Goal: Transaction & Acquisition: Purchase product/service

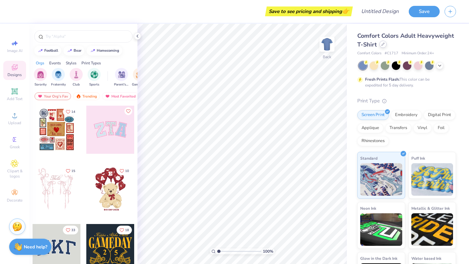
click at [383, 43] on icon at bounding box center [382, 44] width 3 height 3
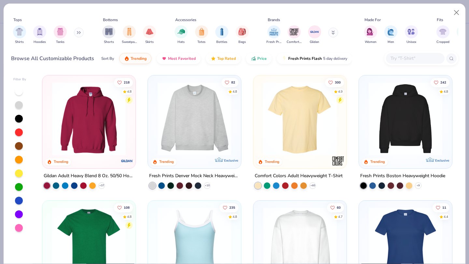
click at [188, 114] on img at bounding box center [194, 119] width 80 height 74
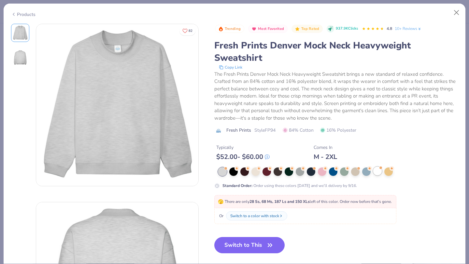
click at [375, 174] on div at bounding box center [377, 171] width 8 height 8
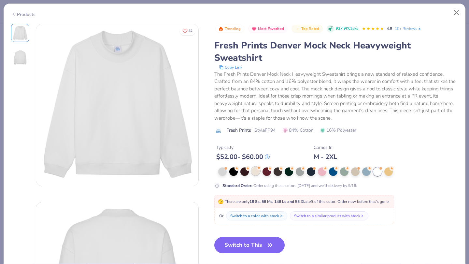
click at [254, 175] on div at bounding box center [255, 171] width 8 height 8
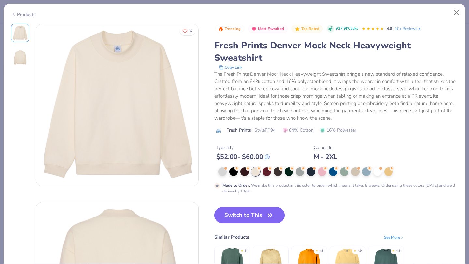
click at [263, 214] on button "Switch to This" at bounding box center [249, 215] width 71 height 16
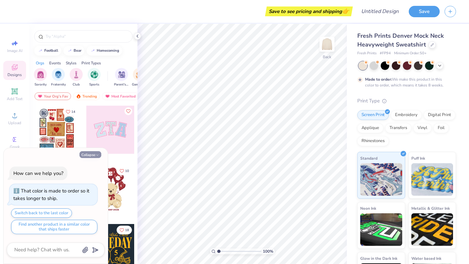
click at [92, 154] on button "Collapse" at bounding box center [90, 154] width 22 height 7
type textarea "x"
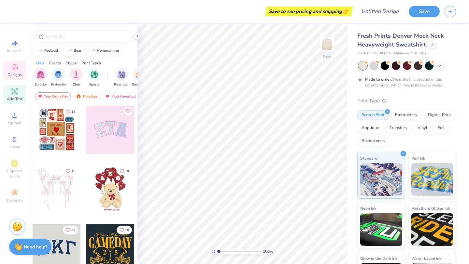
click at [11, 93] on icon at bounding box center [15, 92] width 8 height 8
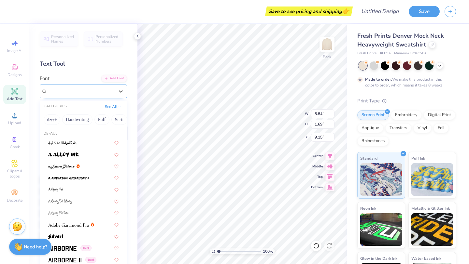
click at [95, 91] on div "Super Dream" at bounding box center [81, 91] width 68 height 10
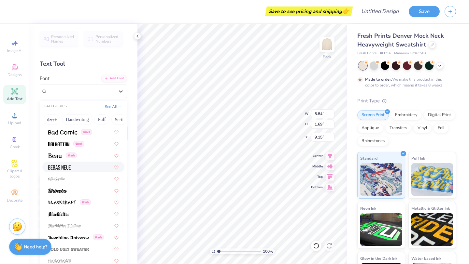
scroll to position [283, 0]
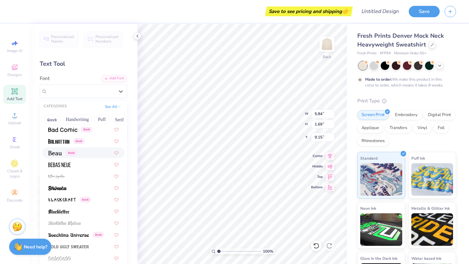
click at [54, 155] on img at bounding box center [55, 153] width 14 height 5
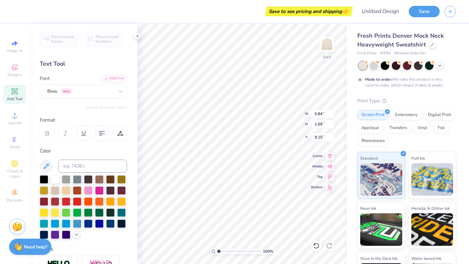
type input "5.43"
type input "1.67"
type input "9.16"
click at [109, 88] on div "Beau Greek" at bounding box center [81, 91] width 68 height 10
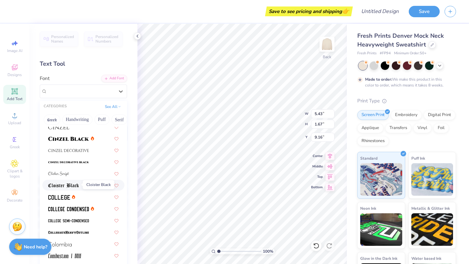
scroll to position [790, 0]
click at [74, 196] on icon at bounding box center [73, 196] width 3 height 4
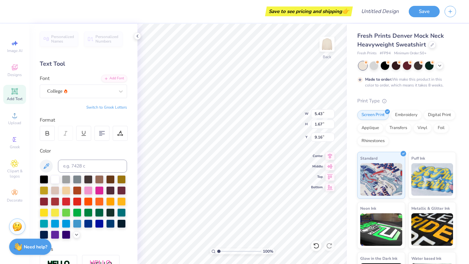
type input "5.31"
type input "1.65"
type input "9.17"
click at [100, 164] on input at bounding box center [92, 166] width 69 height 13
paste input "#00214d"
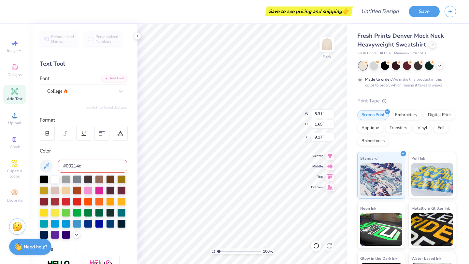
type input "#00214d"
click at [90, 225] on div at bounding box center [88, 223] width 8 height 8
type textarea "PRSSA"
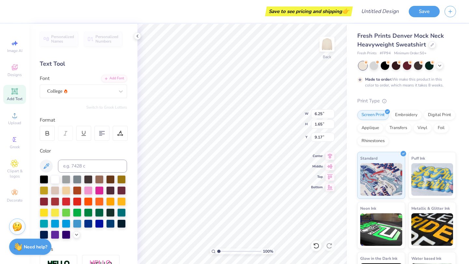
type input "2.17"
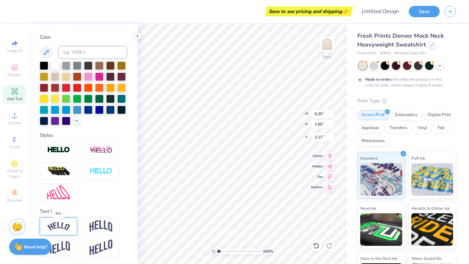
click at [63, 227] on img at bounding box center [58, 226] width 23 height 9
type input "8.05"
type input "2.57"
type input "1.72"
click at [95, 225] on img at bounding box center [101, 226] width 23 height 12
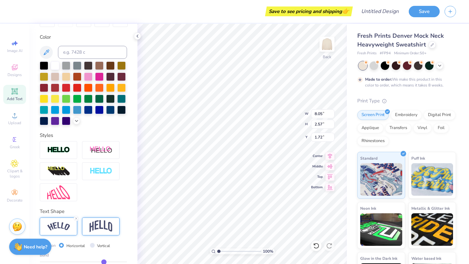
type input "6.25"
type input "2.94"
type input "1.53"
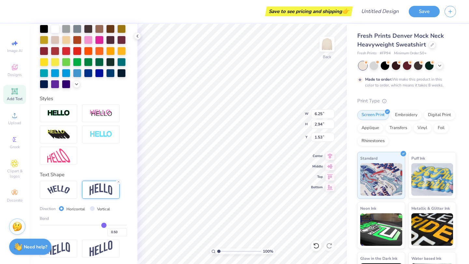
scroll to position [152, 0]
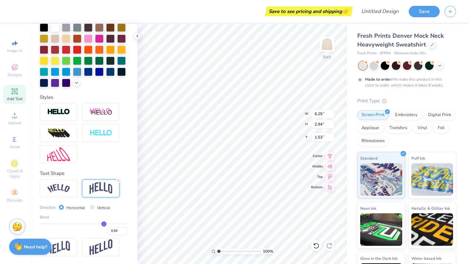
click at [94, 208] on div "Vertical" at bounding box center [100, 207] width 21 height 7
click at [93, 208] on input "Vertical" at bounding box center [92, 207] width 5 height 5
radio input "true"
type input "6.47"
type input "1.65"
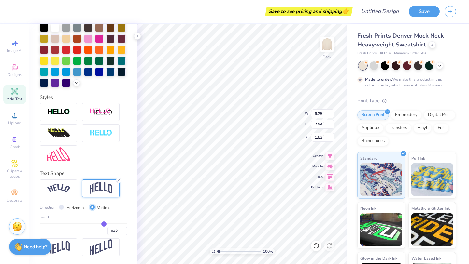
type input "2.17"
click at [62, 208] on input "Horizontal" at bounding box center [61, 207] width 5 height 5
radio input "true"
type input "6.25"
type input "2.94"
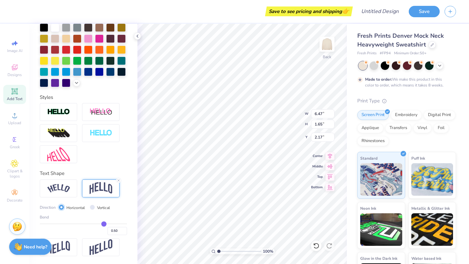
type input "1.53"
type input "0.47"
type input "0.43"
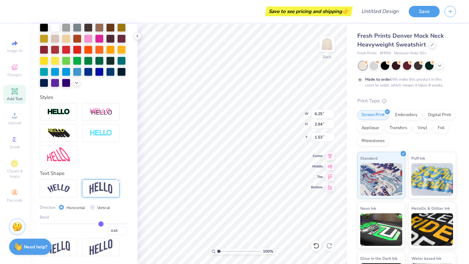
type input "0.37"
type input "0.33"
type input "0.29"
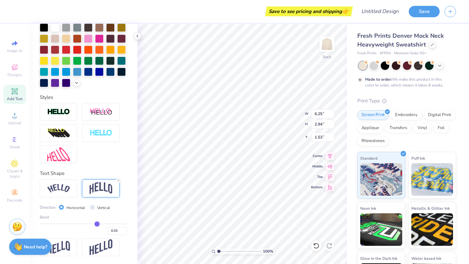
type input "0.29"
type input "0.26"
type input "0.25"
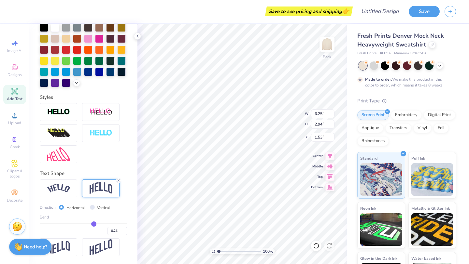
type input "0.24"
type input "0.23"
type input "0.22"
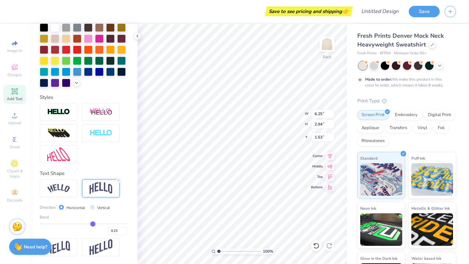
type input "0.22"
type input "0.21"
type input "0.2"
type input "0.20"
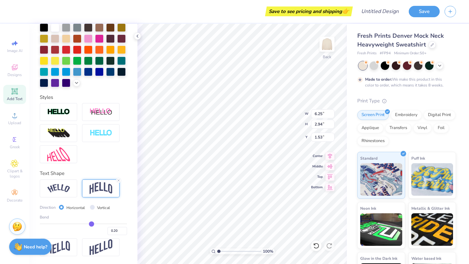
type input "0.19"
type input "0.18"
type input "0.16"
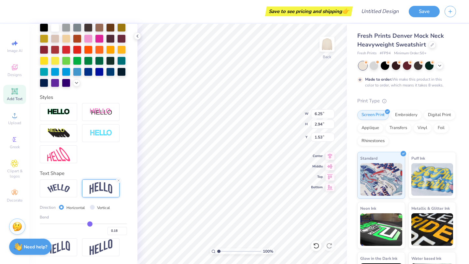
type input "0.16"
type input "0.15"
type input "0.14"
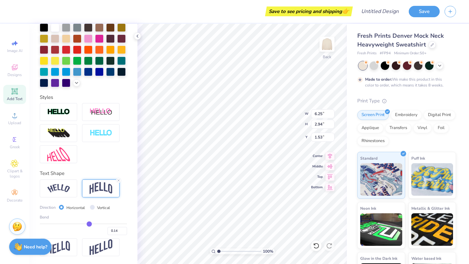
type input "0.13"
type input "0.11"
type input "0.09"
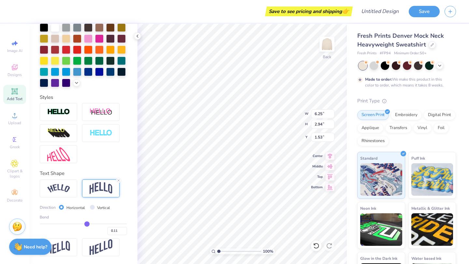
type input "0.09"
type input "0.07"
type input "0.05"
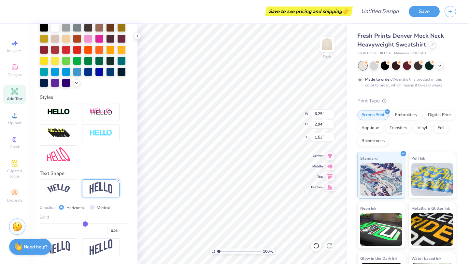
type input "0.03"
type input "0.02"
type input "0"
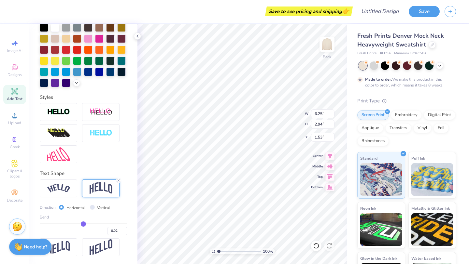
type input "0.00"
type input "-0.02"
type input "-0.03"
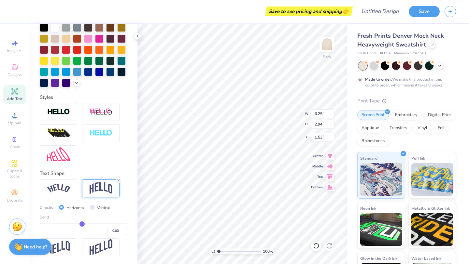
type input "-0.05"
type input "-0.07"
type input "-0.09"
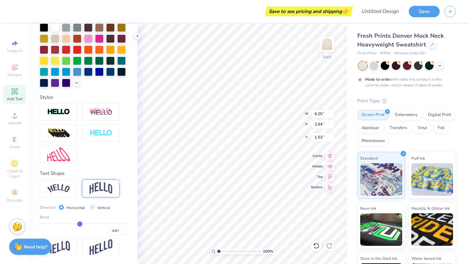
type input "-0.09"
type input "-0.12"
type input "-0.14"
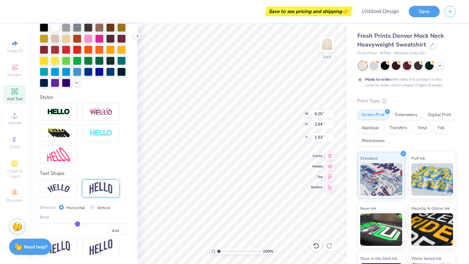
type input "-0.15"
type input "-0.16"
type input "-0.18"
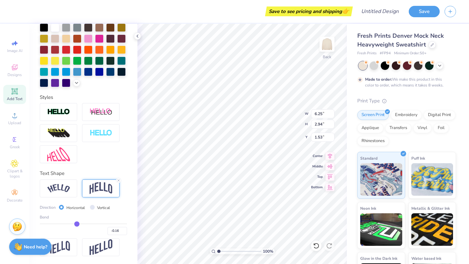
type input "-0.18"
type input "-0.19"
type input "-0.2"
type input "-0.20"
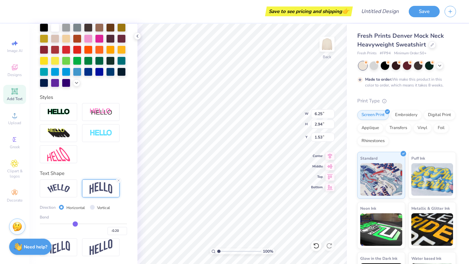
type input "-0.21"
type input "-0.22"
drag, startPoint x: 104, startPoint y: 226, endPoint x: 74, endPoint y: 224, distance: 30.0
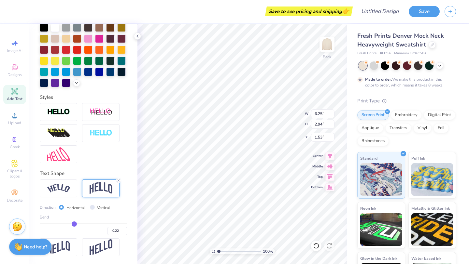
type input "-0.22"
click at [74, 224] on input "range" at bounding box center [83, 224] width 87 height 1
type input "2.20"
type input "1.90"
type input "-0.23"
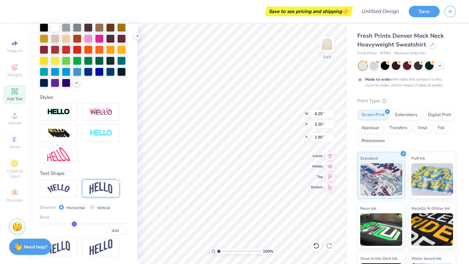
type input "-0.23"
type input "-0.25"
type input "-0.31"
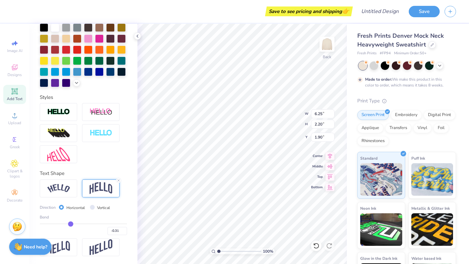
type input "-0.4"
type input "-0.40"
type input "-0.47"
type input "-0.53"
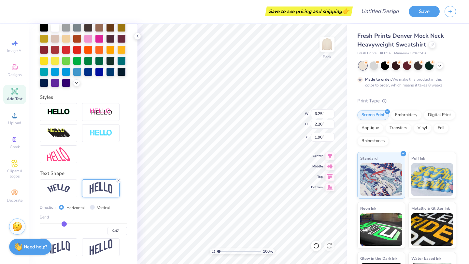
type input "-0.53"
type input "-0.57"
type input "-0.6"
type input "-0.60"
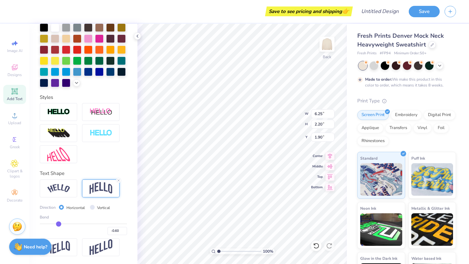
type input "-0.62"
type input "-0.63"
type input "-0.64"
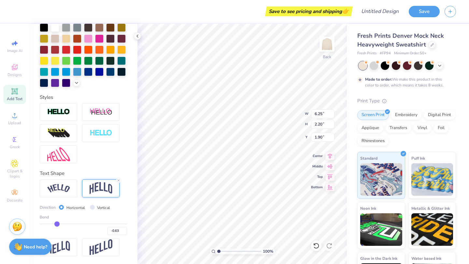
type input "-0.64"
type input "-0.65"
type input "-0.66"
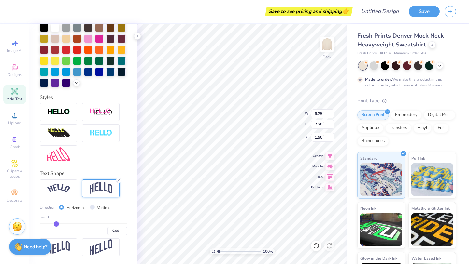
type input "-0.68"
type input "-0.69"
type input "-0.71"
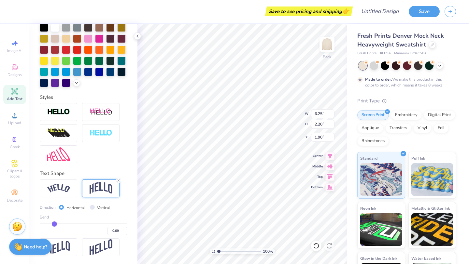
type input "-0.71"
type input "-0.72"
type input "-0.73"
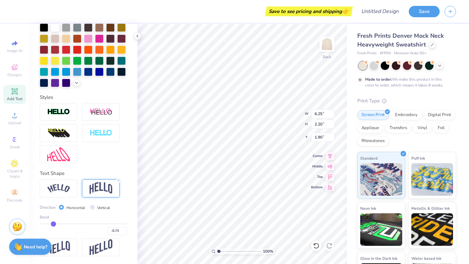
type input "-0.74"
type input "-0.75"
type input "-0.76"
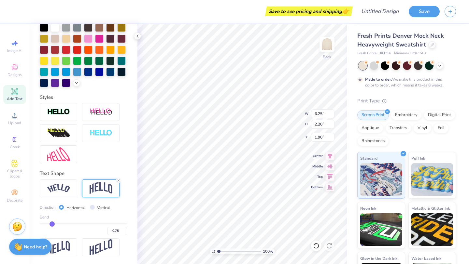
type input "-0.76"
type input "-0.77"
type input "-0.78"
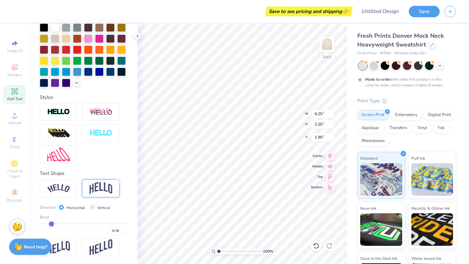
drag, startPoint x: 74, startPoint y: 224, endPoint x: 52, endPoint y: 221, distance: 22.0
type input "-0.78"
click at [51, 224] on input "range" at bounding box center [83, 224] width 87 height 1
type input "3.85"
type input "1.08"
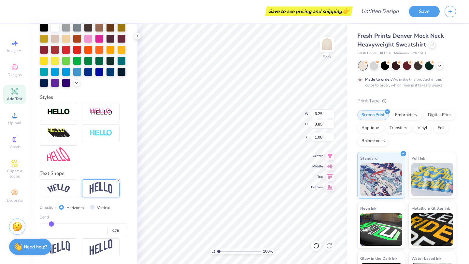
type input "-0.76"
type input "-0.75"
type input "-0.73"
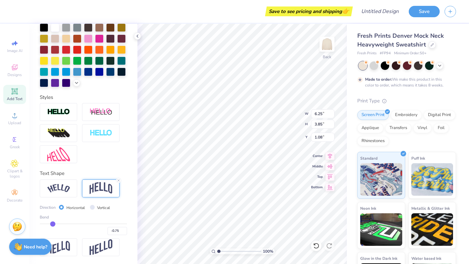
type input "-0.73"
type input "-0.7"
type input "-0.70"
type input "-0.68"
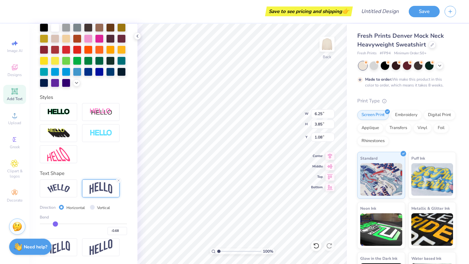
type input "-0.65"
type input "-0.62"
type input "-0.6"
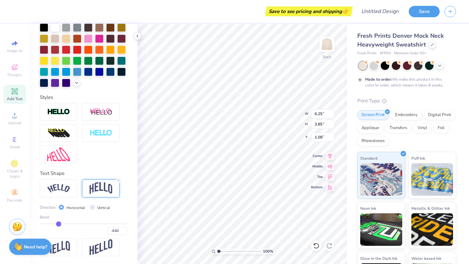
type input "-0.60"
type input "-0.58"
type input "-0.57"
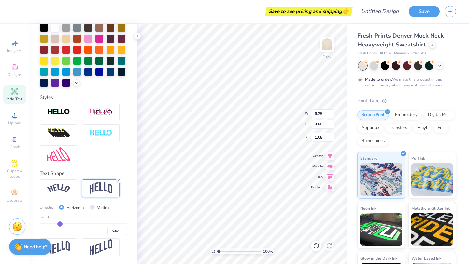
type input "-0.56"
type input "-0.55"
type input "-0.54"
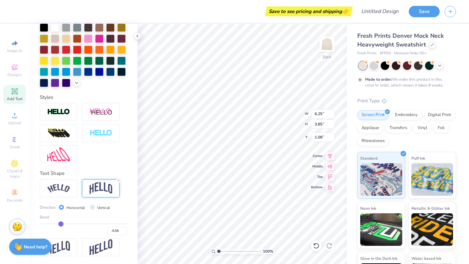
type input "-0.54"
type input "-0.53"
type input "-0.52"
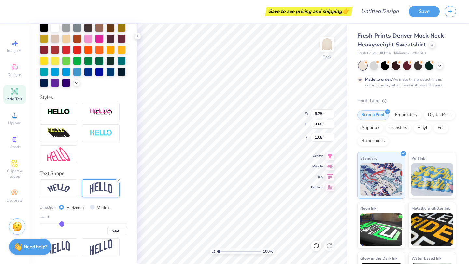
type input "-0.51"
type input "-0.5"
type input "-0.50"
type input "-0.49"
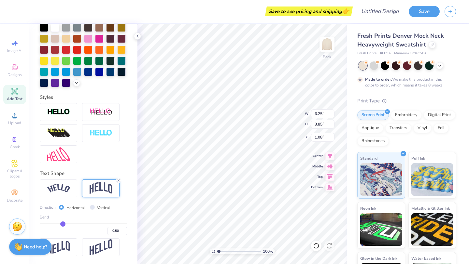
type input "-0.49"
type input "-0.48"
type input "-0.47"
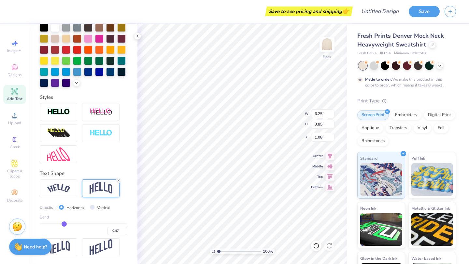
type input "-0.46"
type input "-0.45"
type input "-0.44"
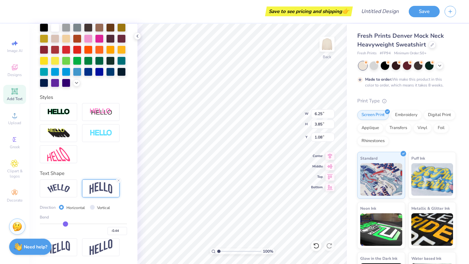
drag, startPoint x: 52, startPoint y: 224, endPoint x: 65, endPoint y: 224, distance: 13.0
click at [65, 224] on input "range" at bounding box center [83, 224] width 87 height 1
drag, startPoint x: 65, startPoint y: 224, endPoint x: 73, endPoint y: 224, distance: 8.2
click at [73, 224] on input "range" at bounding box center [83, 224] width 87 height 1
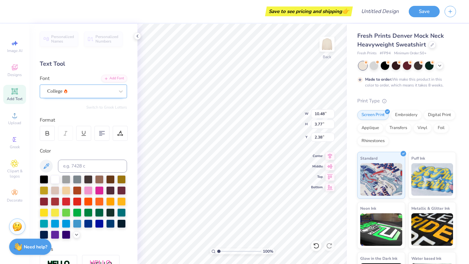
click at [86, 88] on div "College" at bounding box center [81, 91] width 68 height 10
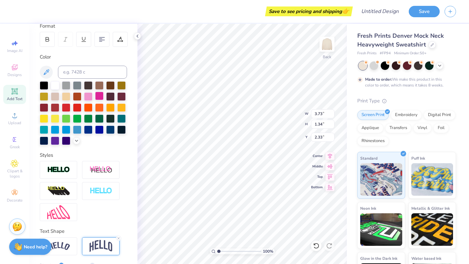
scroll to position [152, 0]
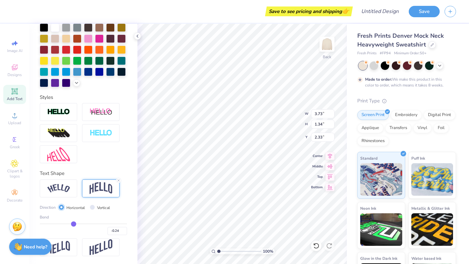
click at [60, 208] on input "Horizontal" at bounding box center [61, 207] width 5 height 5
drag, startPoint x: 73, startPoint y: 225, endPoint x: 83, endPoint y: 225, distance: 9.8
click at [83, 225] on input "range" at bounding box center [83, 224] width 87 height 1
click at [443, 65] on div at bounding box center [406, 66] width 97 height 8
click at [437, 66] on icon at bounding box center [439, 64] width 5 height 5
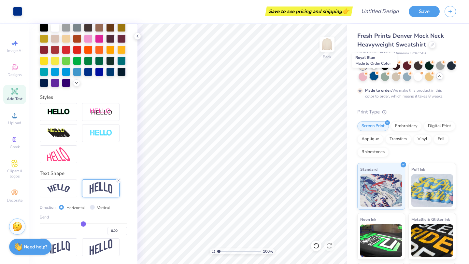
click at [375, 76] on div at bounding box center [373, 76] width 8 height 8
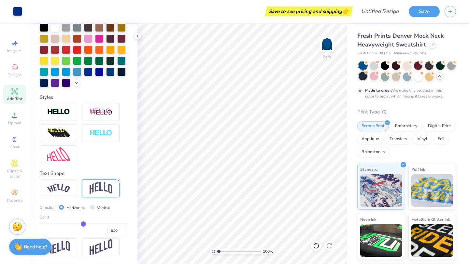
click at [363, 77] on div at bounding box center [362, 76] width 8 height 8
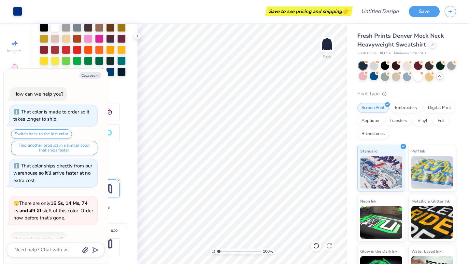
scroll to position [122, 0]
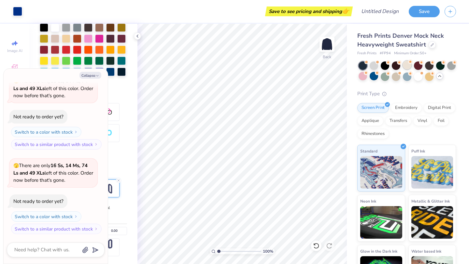
click at [407, 64] on div at bounding box center [407, 65] width 8 height 8
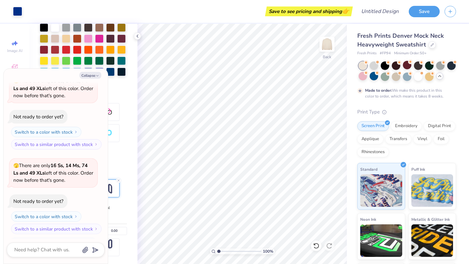
scroll to position [176, 0]
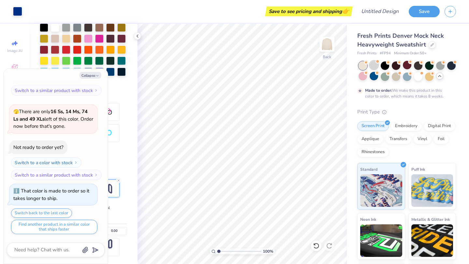
click at [372, 66] on div at bounding box center [373, 65] width 8 height 8
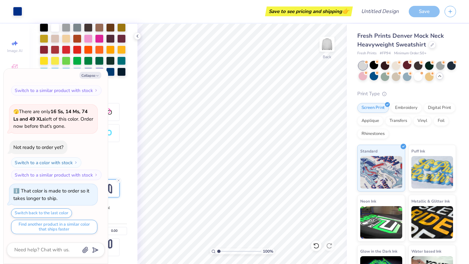
scroll to position [293, 0]
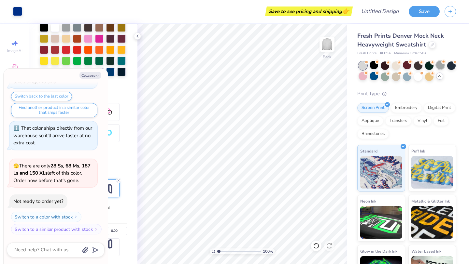
click at [438, 63] on div at bounding box center [440, 65] width 8 height 8
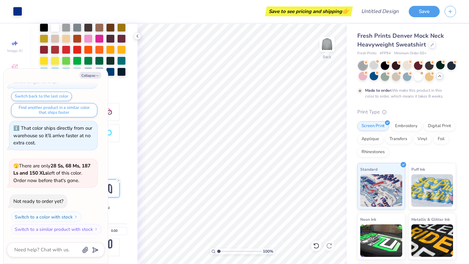
scroll to position [347, 0]
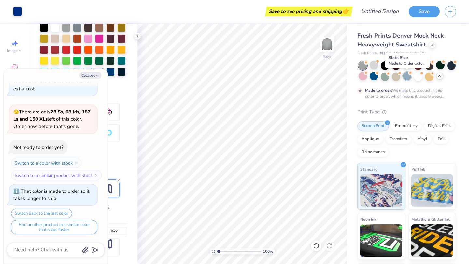
click at [405, 76] on div at bounding box center [407, 76] width 8 height 8
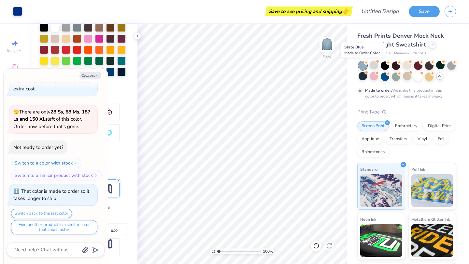
click at [364, 62] on circle at bounding box center [366, 62] width 5 height 5
click at [395, 74] on div at bounding box center [396, 76] width 8 height 8
click at [364, 64] on icon at bounding box center [366, 62] width 5 height 5
click at [371, 65] on div at bounding box center [373, 65] width 8 height 8
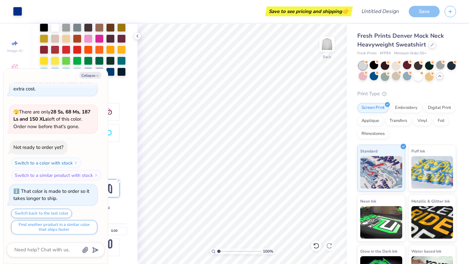
scroll to position [464, 0]
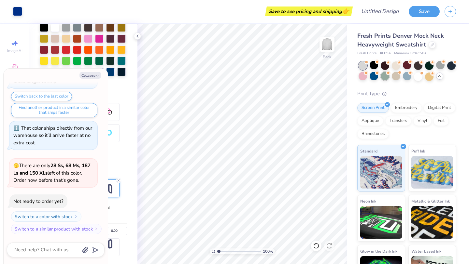
click at [386, 77] on div at bounding box center [385, 76] width 8 height 8
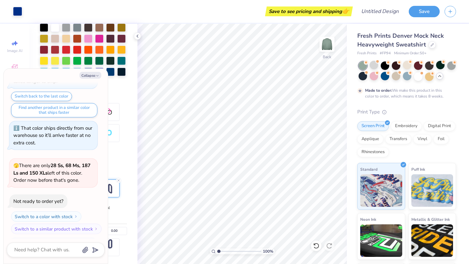
scroll to position [519, 0]
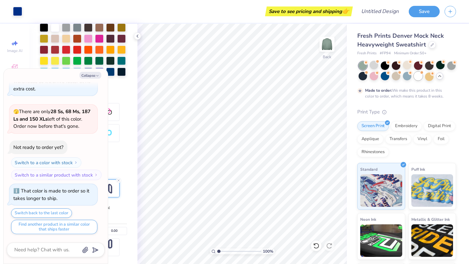
click at [419, 77] on div at bounding box center [418, 76] width 8 height 8
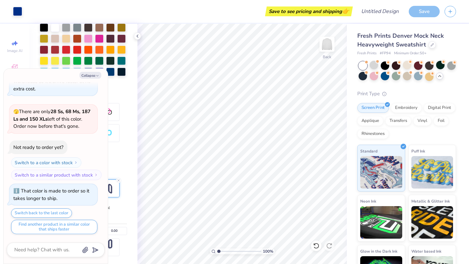
scroll to position [635, 0]
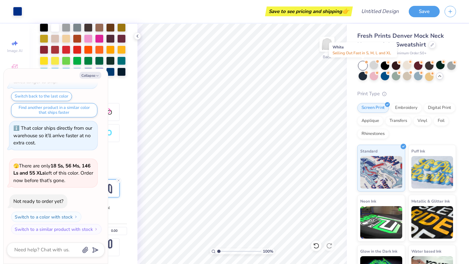
click at [363, 63] on div at bounding box center [362, 66] width 8 height 8
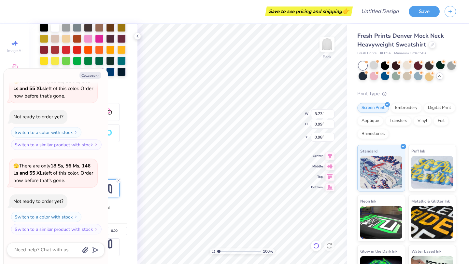
click at [312, 249] on div at bounding box center [316, 246] width 10 height 10
click at [330, 44] on img at bounding box center [327, 44] width 26 height 26
click at [119, 93] on div "Personalized Names Personalized Numbers Text Tool Add Font Font College Switch …" at bounding box center [83, 144] width 108 height 241
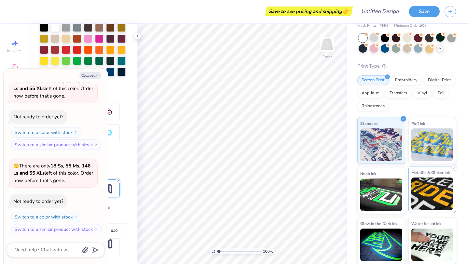
scroll to position [0, 0]
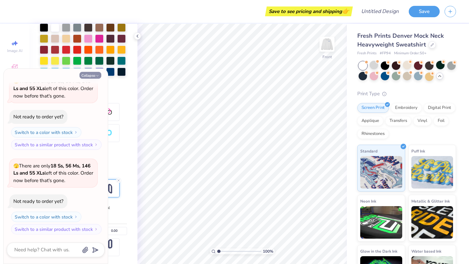
click at [92, 74] on button "Collapse" at bounding box center [90, 75] width 22 height 7
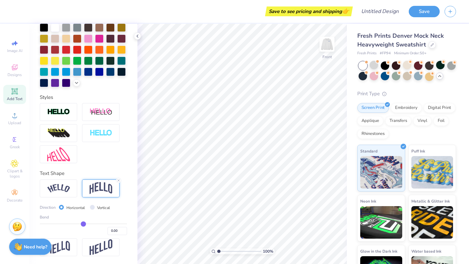
click at [18, 97] on span "Add Text" at bounding box center [15, 98] width 16 height 5
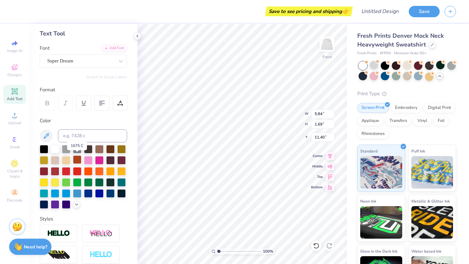
scroll to position [29, 0]
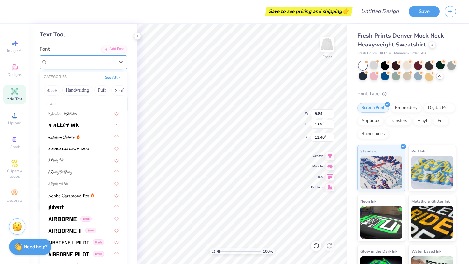
click at [103, 63] on div "Super Dream" at bounding box center [81, 62] width 68 height 10
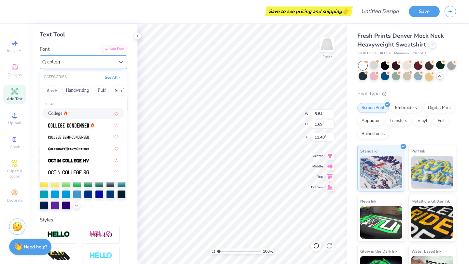
click at [70, 112] on div "College" at bounding box center [83, 113] width 70 height 7
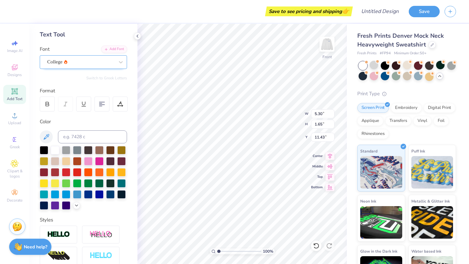
scroll to position [0, 0]
click at [86, 195] on div at bounding box center [88, 194] width 8 height 8
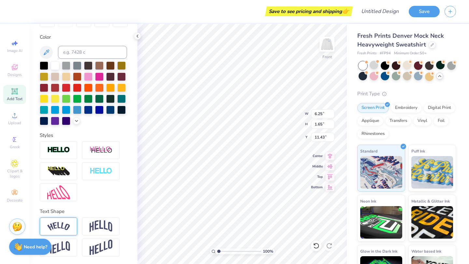
click at [67, 227] on img at bounding box center [58, 226] width 23 height 9
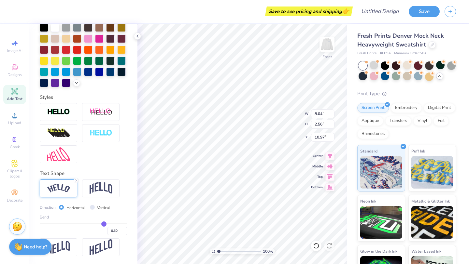
scroll to position [152, 0]
drag, startPoint x: 101, startPoint y: 225, endPoint x: 96, endPoint y: 225, distance: 5.2
click at [96, 225] on input "range" at bounding box center [83, 224] width 87 height 1
click at [93, 225] on input "range" at bounding box center [83, 224] width 87 height 1
click at [311, 167] on div "100 % Front W 6.94 6.94 " H 1.87 1.87 " Y 11.32 11.32 " Center Middle Top Bottom" at bounding box center [241, 144] width 209 height 241
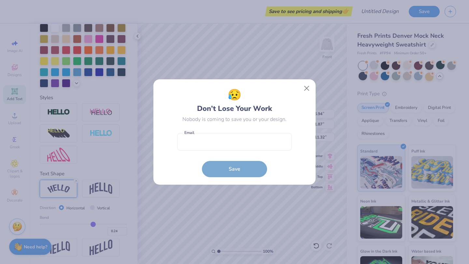
click at [291, 163] on body "Save to see pricing and shipping 👉 Design Title Save Image AI Designs Add Text …" at bounding box center [234, 132] width 469 height 264
click at [306, 87] on button "Close" at bounding box center [306, 88] width 12 height 12
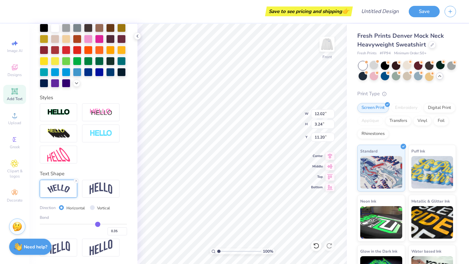
drag, startPoint x: 93, startPoint y: 225, endPoint x: 97, endPoint y: 224, distance: 4.2
click at [97, 225] on input "range" at bounding box center [83, 224] width 87 height 1
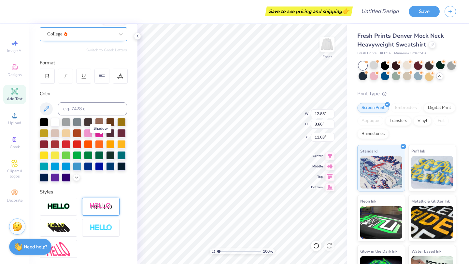
scroll to position [0, 0]
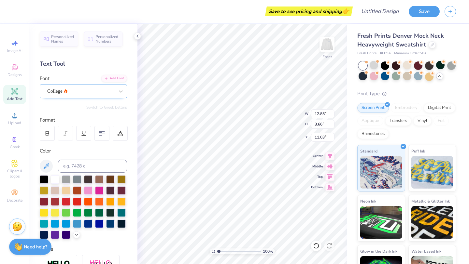
click at [110, 88] on div "College" at bounding box center [81, 91] width 68 height 10
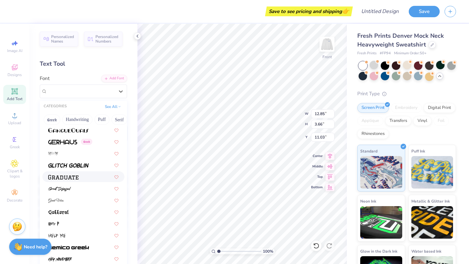
scroll to position [1502, 0]
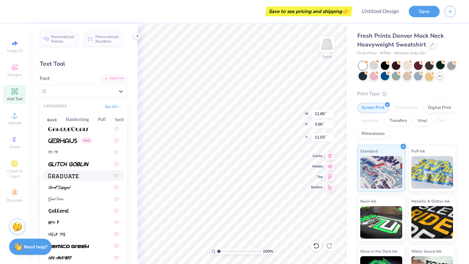
click at [72, 175] on img at bounding box center [63, 176] width 30 height 5
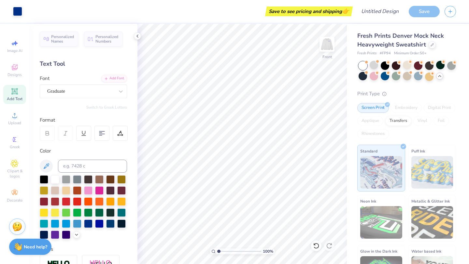
click at [13, 100] on span "Add Text" at bounding box center [15, 98] width 16 height 5
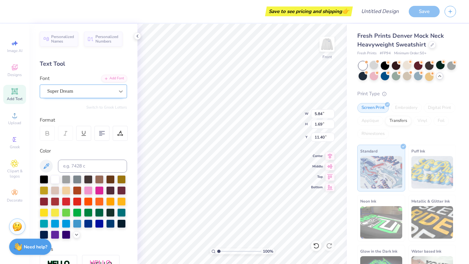
click at [117, 95] on div at bounding box center [121, 92] width 12 height 12
click at [123, 91] on icon at bounding box center [121, 91] width 7 height 7
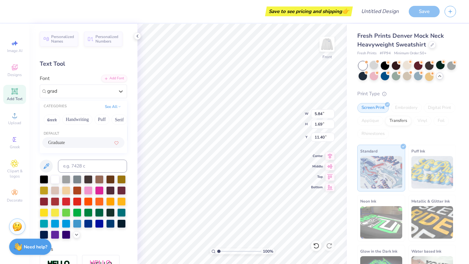
click at [98, 143] on div "Graduate" at bounding box center [83, 142] width 70 height 7
click at [105, 134] on div at bounding box center [101, 133] width 15 height 15
click at [53, 224] on div at bounding box center [55, 223] width 8 height 8
click at [45, 167] on icon at bounding box center [46, 166] width 8 height 8
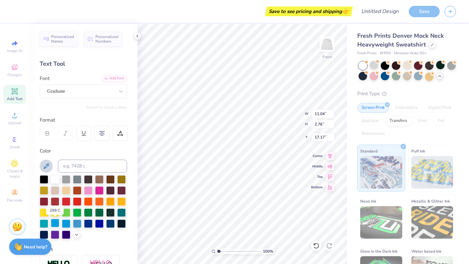
click at [55, 224] on div at bounding box center [55, 223] width 8 height 8
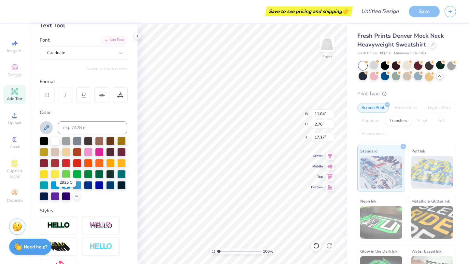
scroll to position [39, 0]
click at [75, 197] on icon at bounding box center [76, 195] width 5 height 5
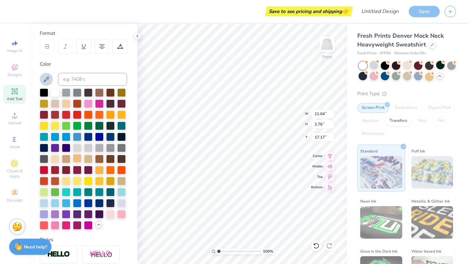
scroll to position [88, 0]
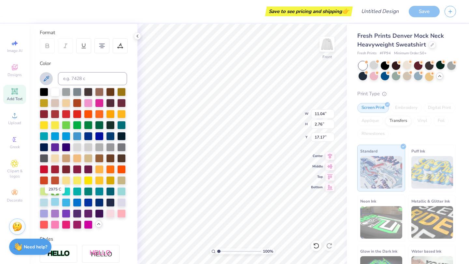
click at [54, 202] on div at bounding box center [55, 202] width 8 height 8
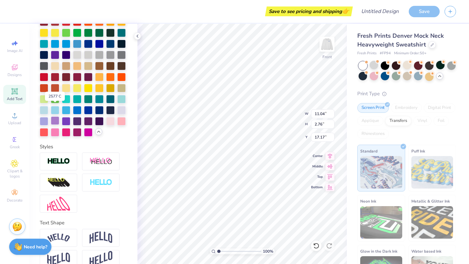
scroll to position [191, 0]
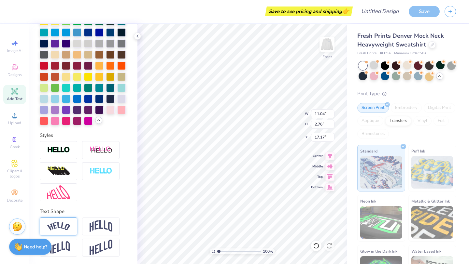
click at [66, 227] on img at bounding box center [58, 226] width 23 height 9
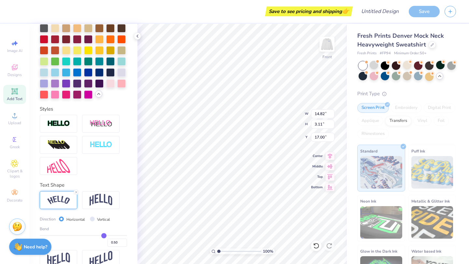
scroll to position [229, 0]
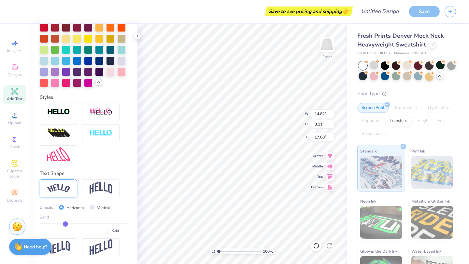
drag, startPoint x: 105, startPoint y: 225, endPoint x: 65, endPoint y: 227, distance: 40.1
click at [65, 225] on input "range" at bounding box center [83, 224] width 87 height 1
drag, startPoint x: 66, startPoint y: 224, endPoint x: 69, endPoint y: 224, distance: 3.6
click at [69, 224] on input "range" at bounding box center [83, 224] width 87 height 1
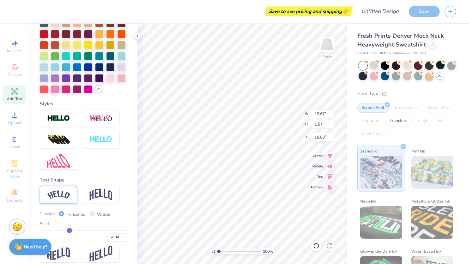
scroll to position [224, 0]
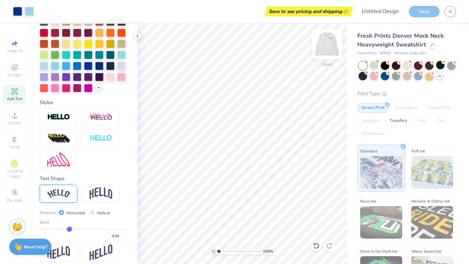
click at [330, 44] on img at bounding box center [327, 44] width 26 height 26
click at [21, 146] on div "Greek" at bounding box center [14, 142] width 23 height 19
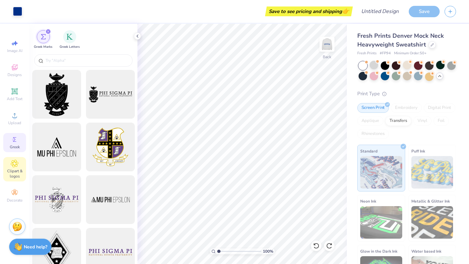
click at [16, 172] on span "Clipart & logos" at bounding box center [14, 174] width 23 height 10
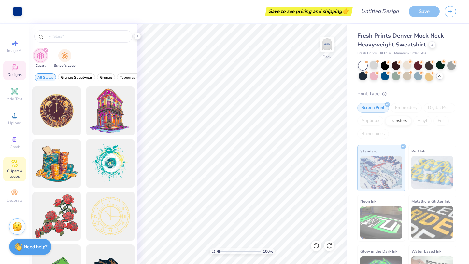
click at [20, 67] on div "Designs" at bounding box center [14, 70] width 23 height 19
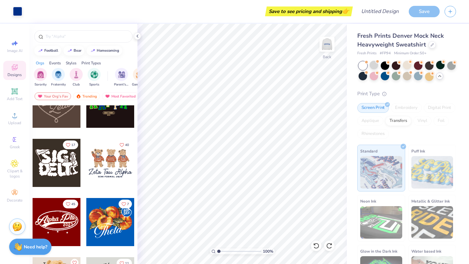
scroll to position [205, 0]
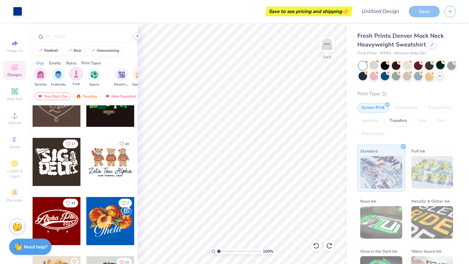
click at [76, 75] on img "filter for Club" at bounding box center [76, 73] width 7 height 7
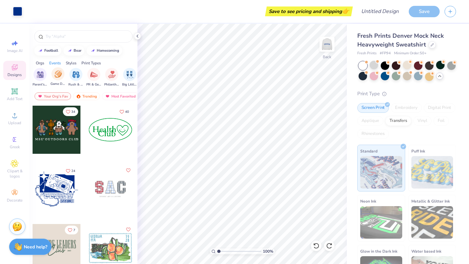
scroll to position [0, 84]
click at [89, 76] on img "filter for PR & General" at bounding box center [90, 73] width 7 height 7
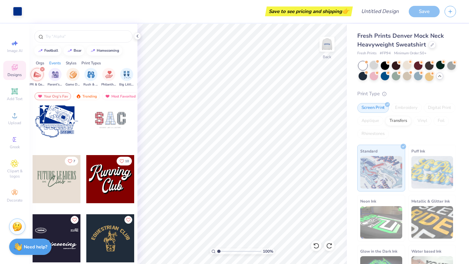
scroll to position [69, 0]
click at [59, 189] on div at bounding box center [57, 179] width 48 height 48
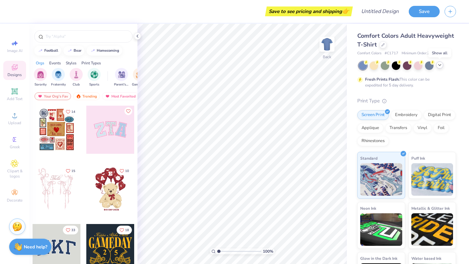
click at [437, 66] on icon at bounding box center [439, 64] width 5 height 5
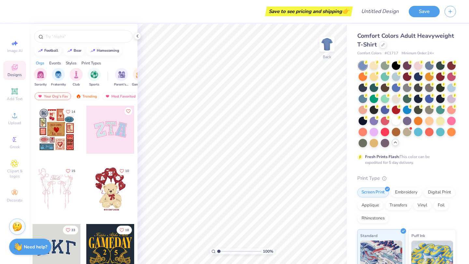
click at [425, 35] on span "Comfort Colors Adult Heavyweight T-Shirt" at bounding box center [405, 40] width 97 height 17
click at [368, 39] on span "Comfort Colors Adult Heavyweight T-Shirt" at bounding box center [405, 40] width 97 height 17
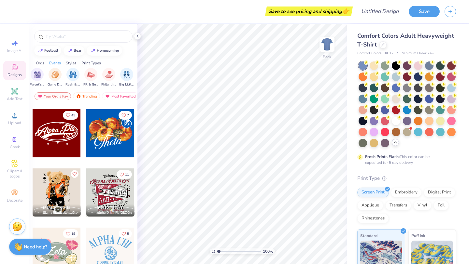
scroll to position [0, 94]
click at [82, 76] on img "filter for PR & General" at bounding box center [80, 73] width 7 height 7
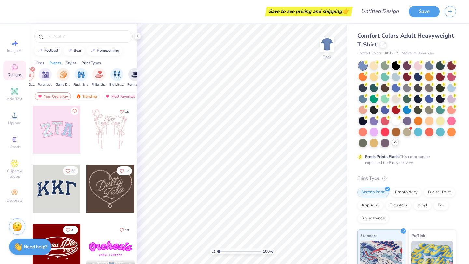
click at [373, 53] on span "Comfort Colors" at bounding box center [369, 54] width 24 height 6
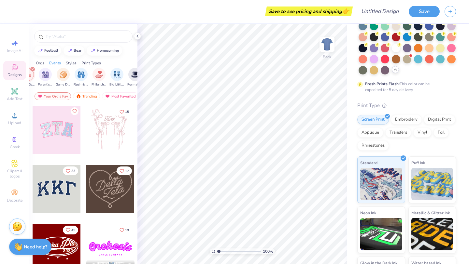
scroll to position [0, 0]
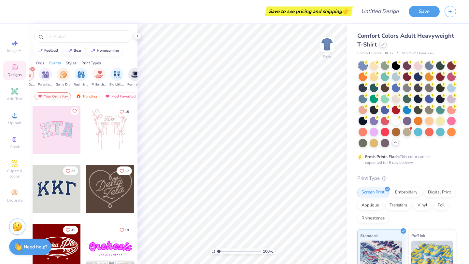
click at [382, 46] on icon at bounding box center [382, 44] width 3 height 3
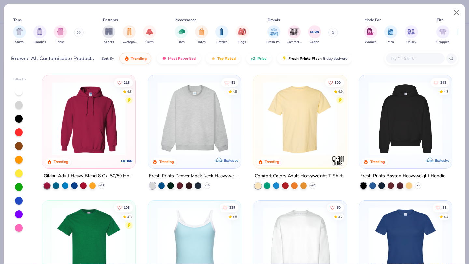
click at [191, 132] on img at bounding box center [194, 119] width 80 height 74
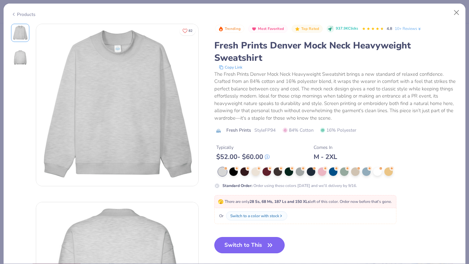
click at [259, 246] on button "Switch to This" at bounding box center [249, 245] width 71 height 16
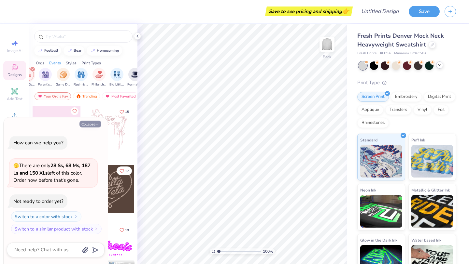
click at [96, 123] on icon "button" at bounding box center [97, 125] width 4 height 4
type textarea "x"
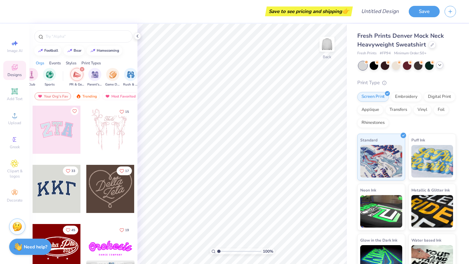
scroll to position [0, 38]
click at [82, 73] on img "filter for PR & General" at bounding box center [83, 74] width 7 height 7
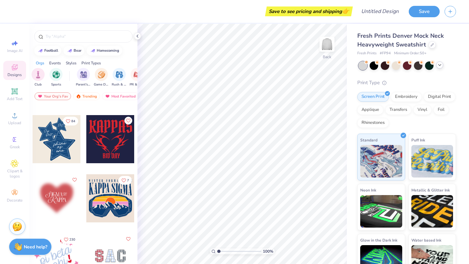
scroll to position [821, 0]
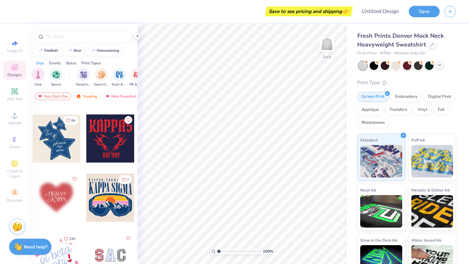
click at [57, 135] on div at bounding box center [57, 139] width 48 height 48
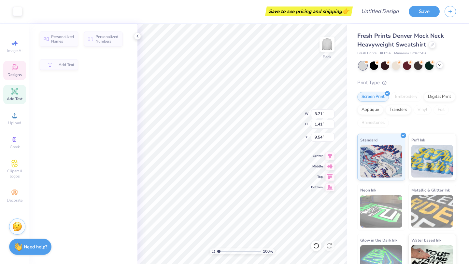
type input "3.71"
type input "1.41"
type input "9.54"
type input "3.75"
type input "1.42"
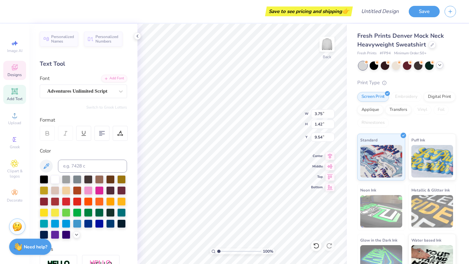
type input "8.57"
type input "8.36"
type input "6.39"
click at [430, 45] on icon at bounding box center [431, 44] width 3 height 3
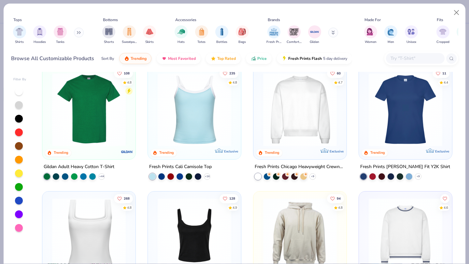
scroll to position [135, 0]
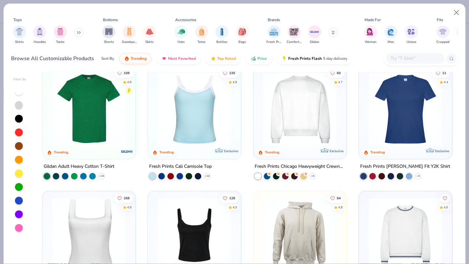
click at [286, 105] on img at bounding box center [300, 110] width 80 height 74
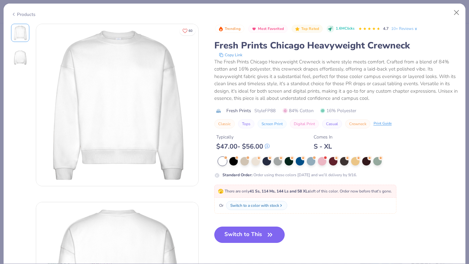
click at [253, 237] on button "Switch to This" at bounding box center [249, 235] width 71 height 16
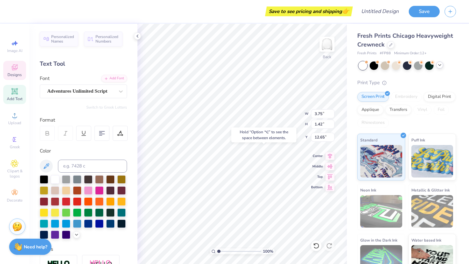
type input "12.65"
click at [325, 47] on img at bounding box center [327, 44] width 26 height 26
click at [295, 118] on div "100 % Front W 9.84 9.84 " H 11.49 11.49 " Y 7.78 7.78 " Center Middle Top Bottom" at bounding box center [241, 144] width 209 height 241
type input "12.76"
type input "14.90"
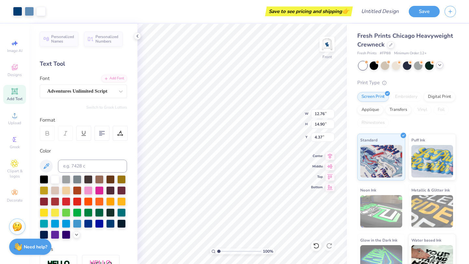
type input "4.56"
type textarea "3"
type textarea "25-"
type input "4.70"
type input "4.74"
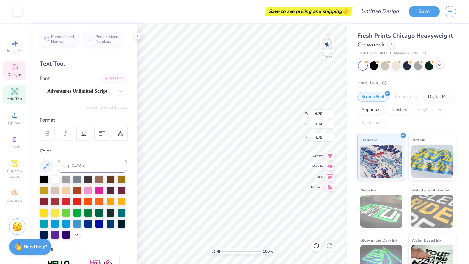
type input "4.79"
type input "1.49"
type input "1.15"
type input "6.51"
type textarea "20-"
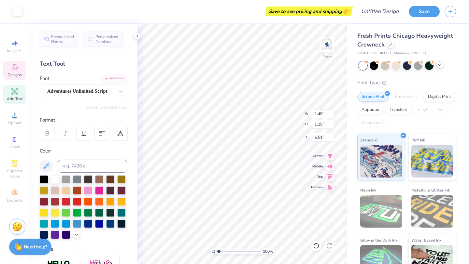
type input "4.70"
type input "4.74"
type input "4.92"
type input "1.01"
type input "1.11"
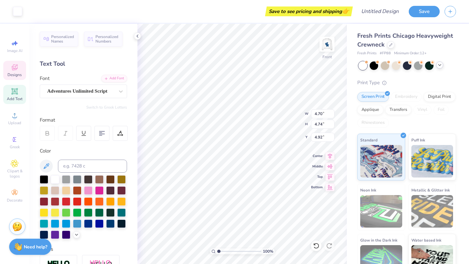
type input "6.74"
type textarea "26"
type input "1.43"
type input "1.12"
type input "6.56"
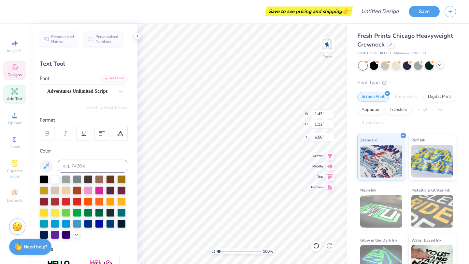
type textarea "20"
type input "10.03"
type input "9.77"
type input "9.23"
type input "2.73"
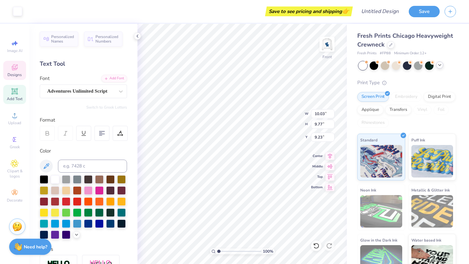
type input "0.81"
type input "15.71"
type input "10.03"
type input "9.77"
type input "9.26"
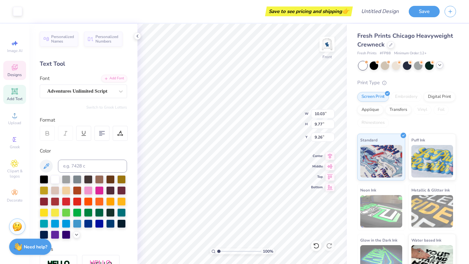
type input "4.72"
type input "1.79"
type input "12.80"
type textarea "PRssa"
type input "2.73"
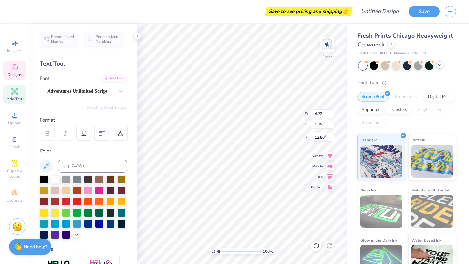
type input "0.81"
type input "15.72"
type input "2.05"
type input "1.07"
type input "14.36"
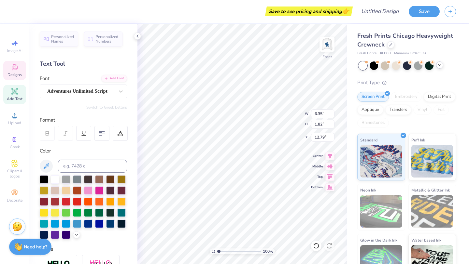
type input "13.19"
type input "10.80"
type input "10.54"
type input "8.83"
type input "6.78"
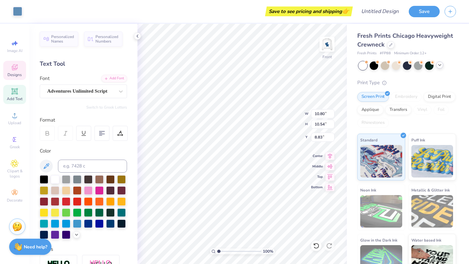
type input "6.87"
type input "6.32"
type input "1.90"
type input "1.20"
type input "8.74"
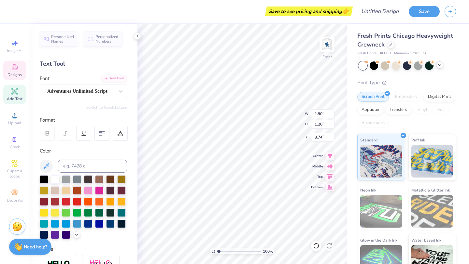
type textarea "benefitting"
type input "10.03"
type input "9.77"
type input "9.26"
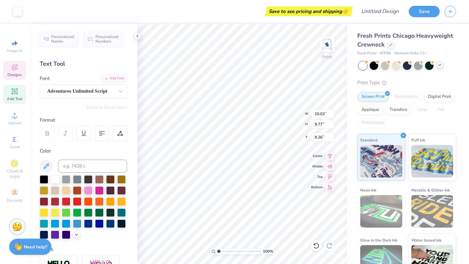
type input "2.42"
type input "1.05"
type input "9.96"
type input "5.14"
type input "1.25"
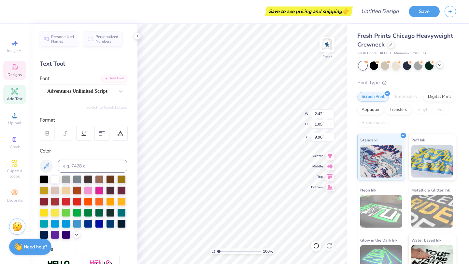
type input "8.71"
type textarea "PRSSA"
type input "10.03"
type input "9.77"
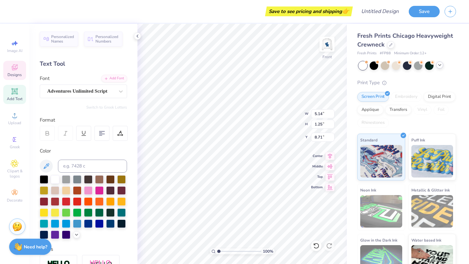
type input "9.26"
type input "2.42"
type input "1.05"
type input "9.96"
type input "9.26"
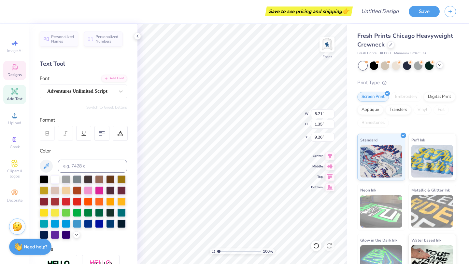
type input "4.13"
type input "0.98"
type input "9.26"
type input "6.35"
type input "1.82"
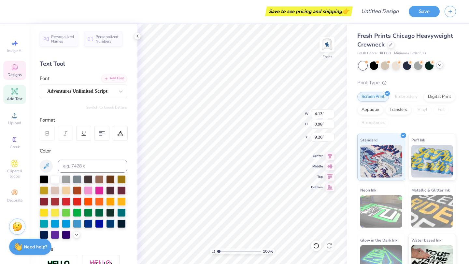
type input "13.19"
type textarea "BENEFITTING"
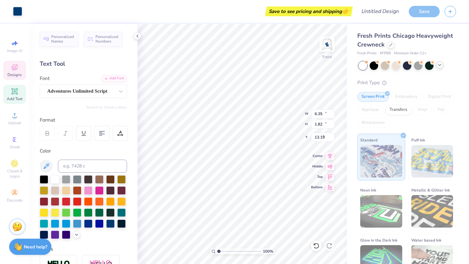
type input "11.01"
type input "10.73"
type input "8.73"
type input "15.41"
type input "3.07"
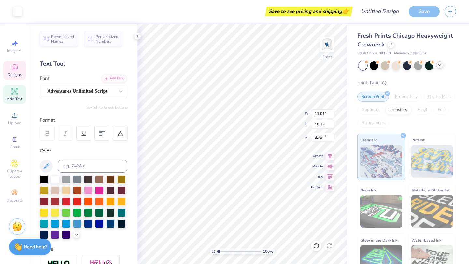
type input "12.61"
type input "11.01"
type input "10.73"
type input "8.73"
type input "15.41"
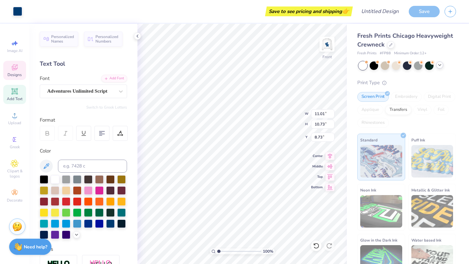
type input "3.07"
type input "12.61"
type input "7.80"
type input "1.56"
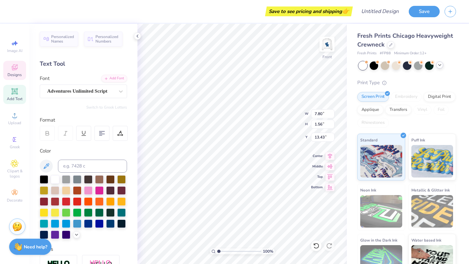
type input "12.66"
